Goal: Find specific page/section: Find specific page/section

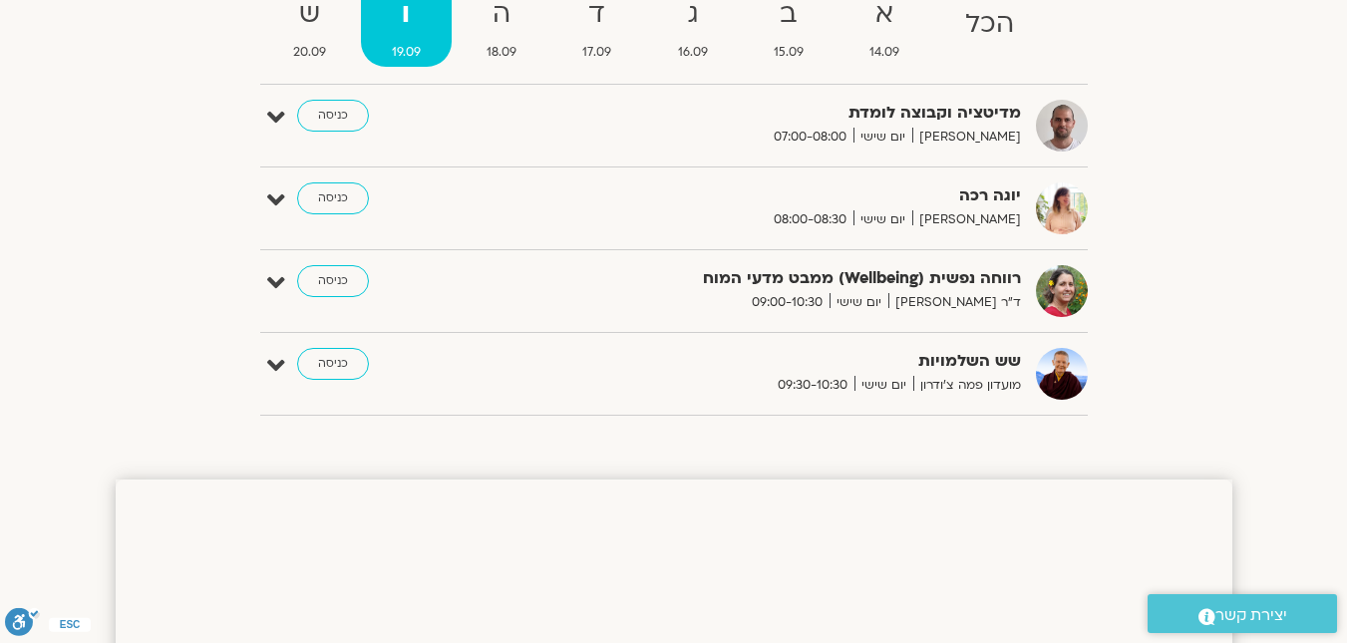
scroll to position [199, 0]
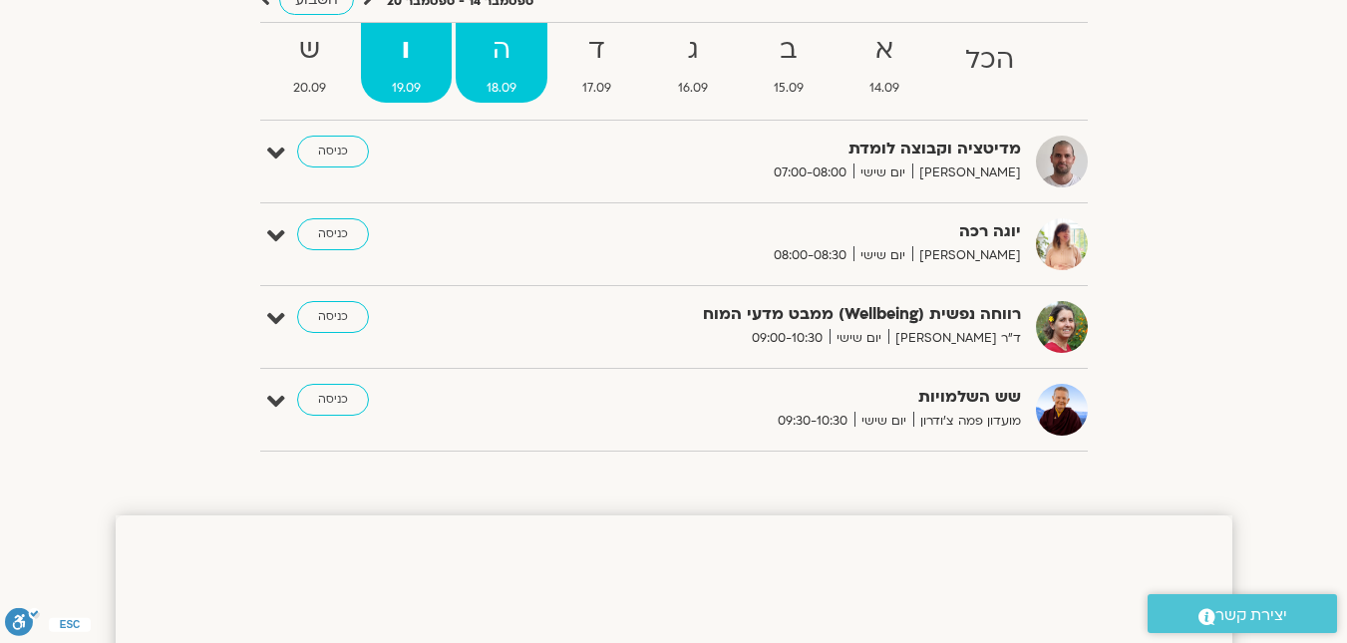
click at [510, 84] on span "18.09" at bounding box center [502, 88] width 92 height 21
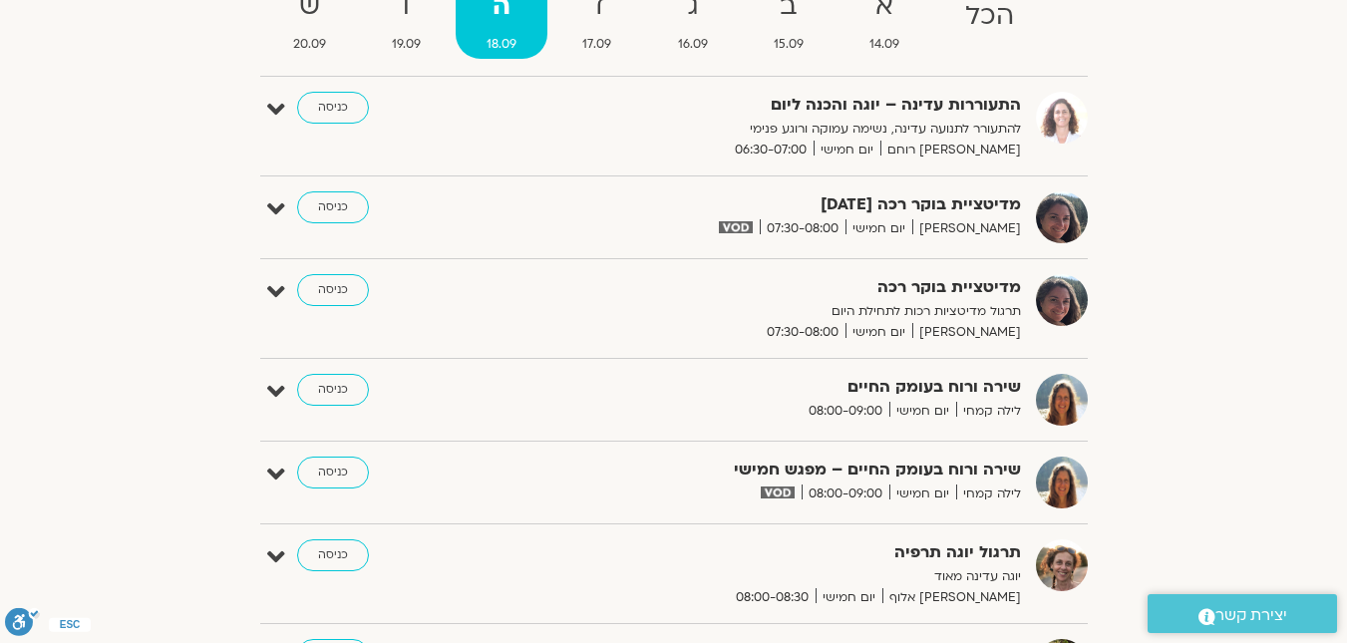
scroll to position [0, 0]
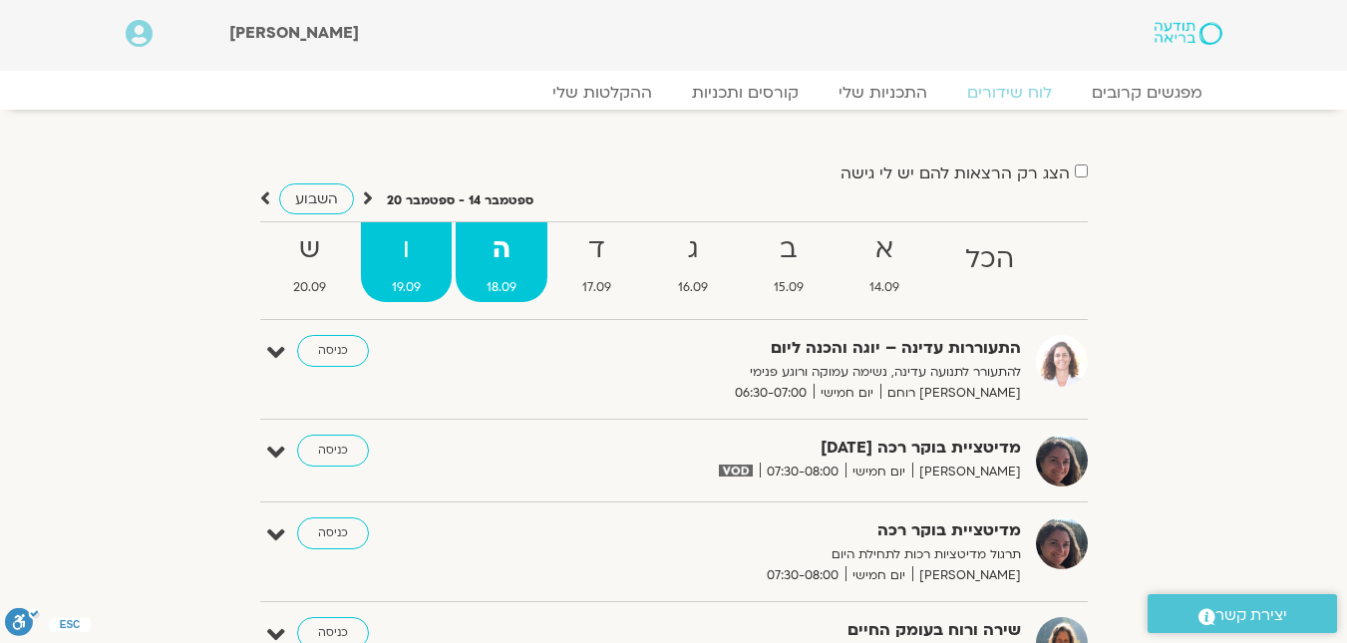
click at [397, 265] on strong "ו" at bounding box center [406, 249] width 91 height 45
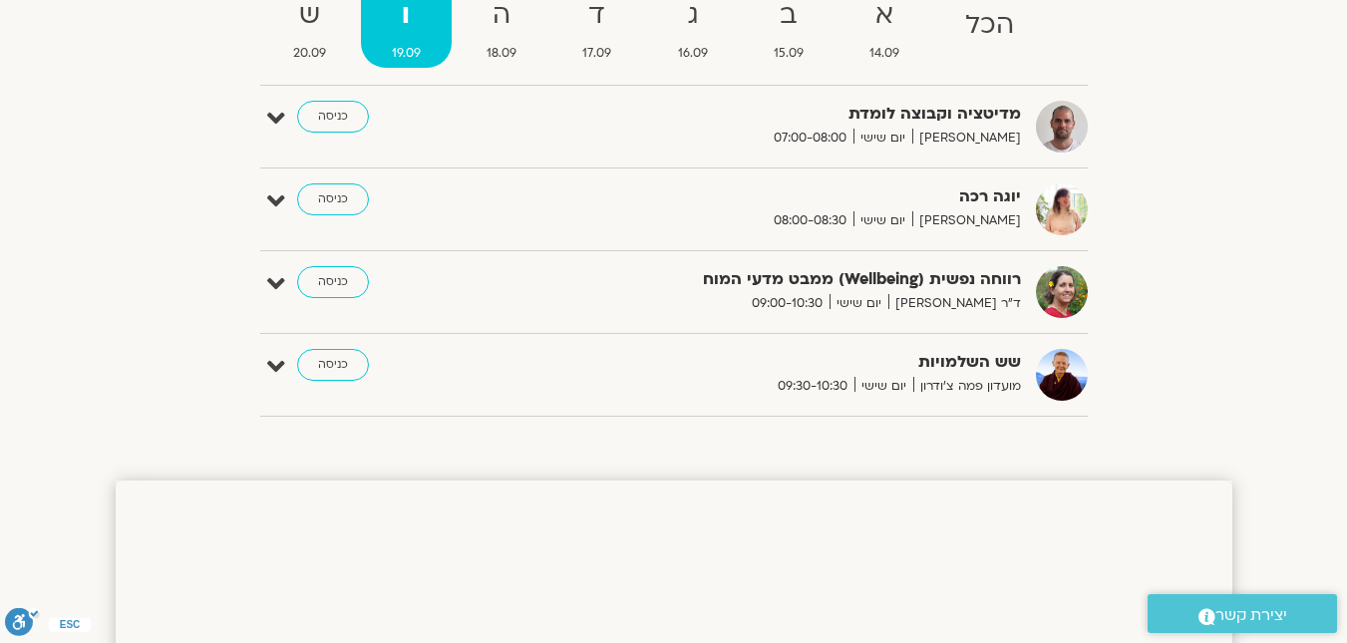
scroll to position [199, 0]
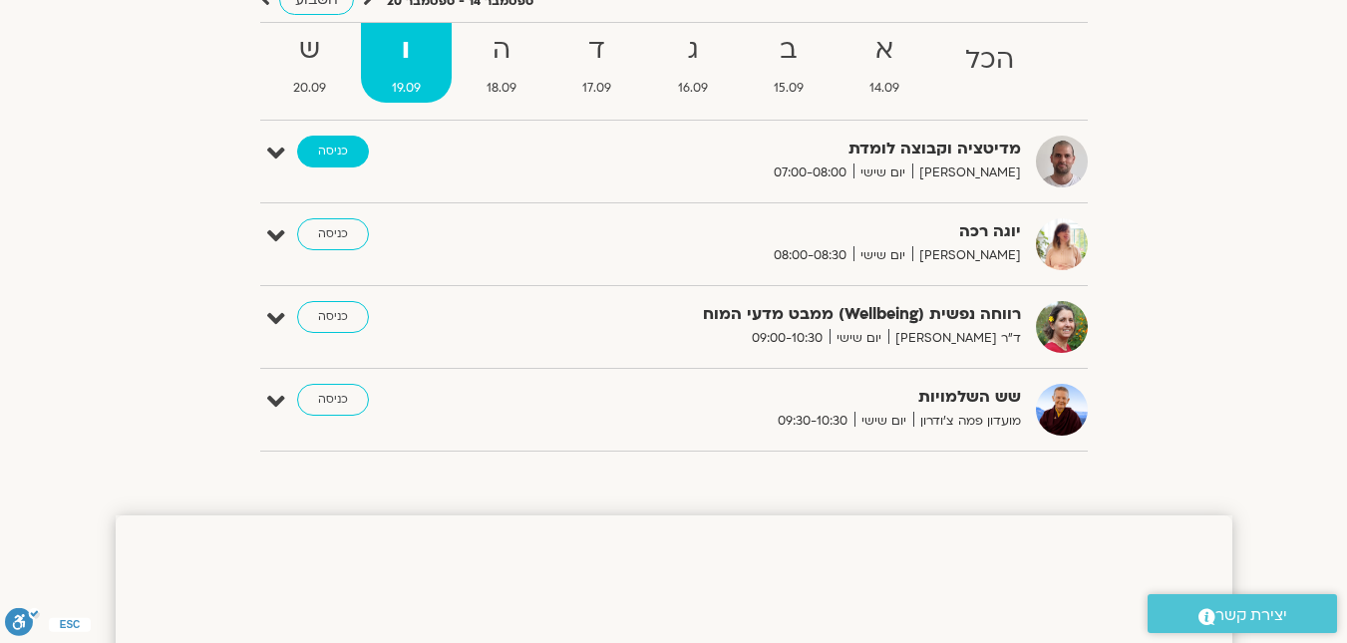
click at [334, 154] on link "כניסה" at bounding box center [333, 152] width 72 height 32
